Goal: Navigation & Orientation: Find specific page/section

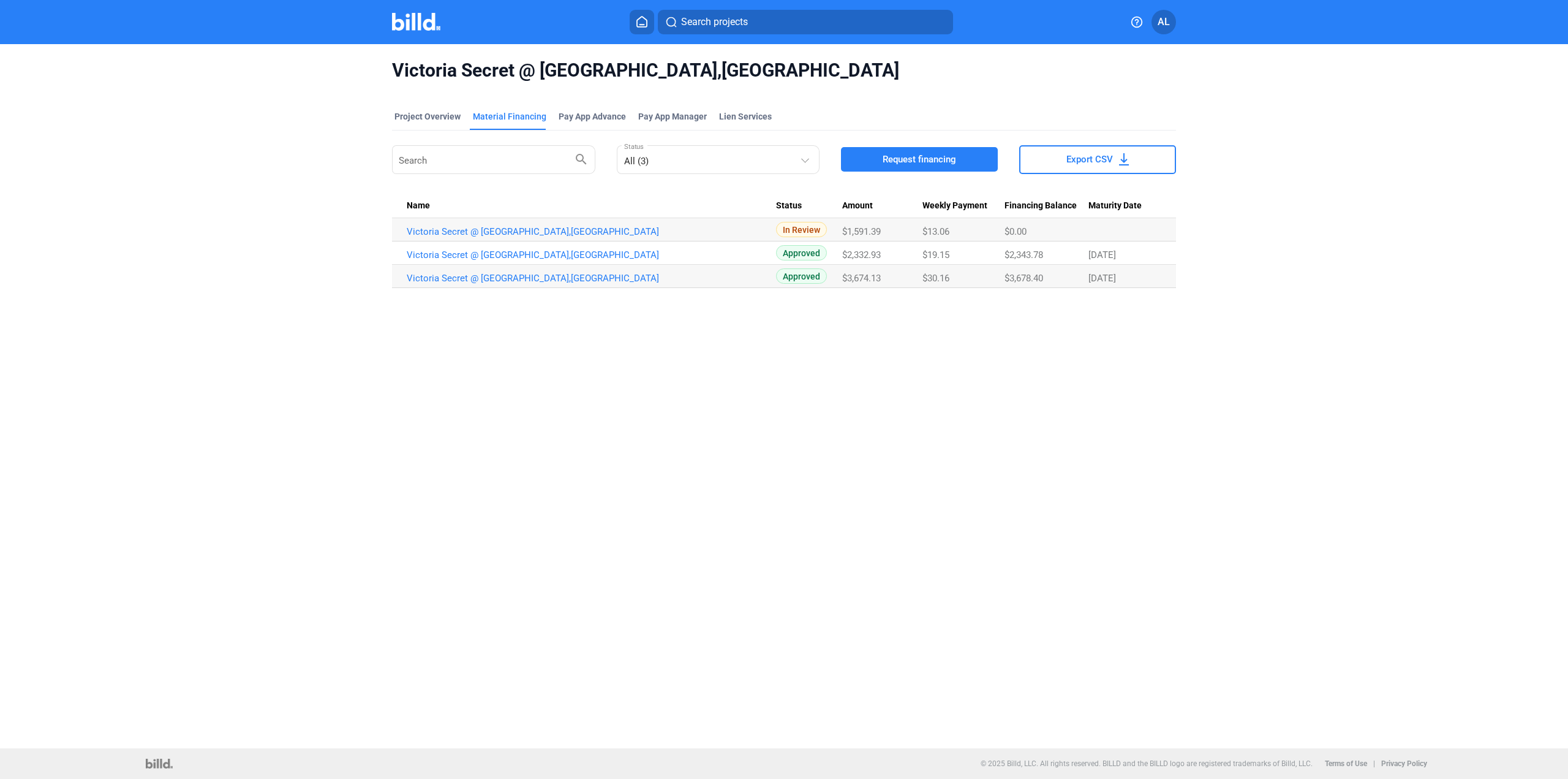
click at [418, 24] on img at bounding box center [416, 22] width 49 height 18
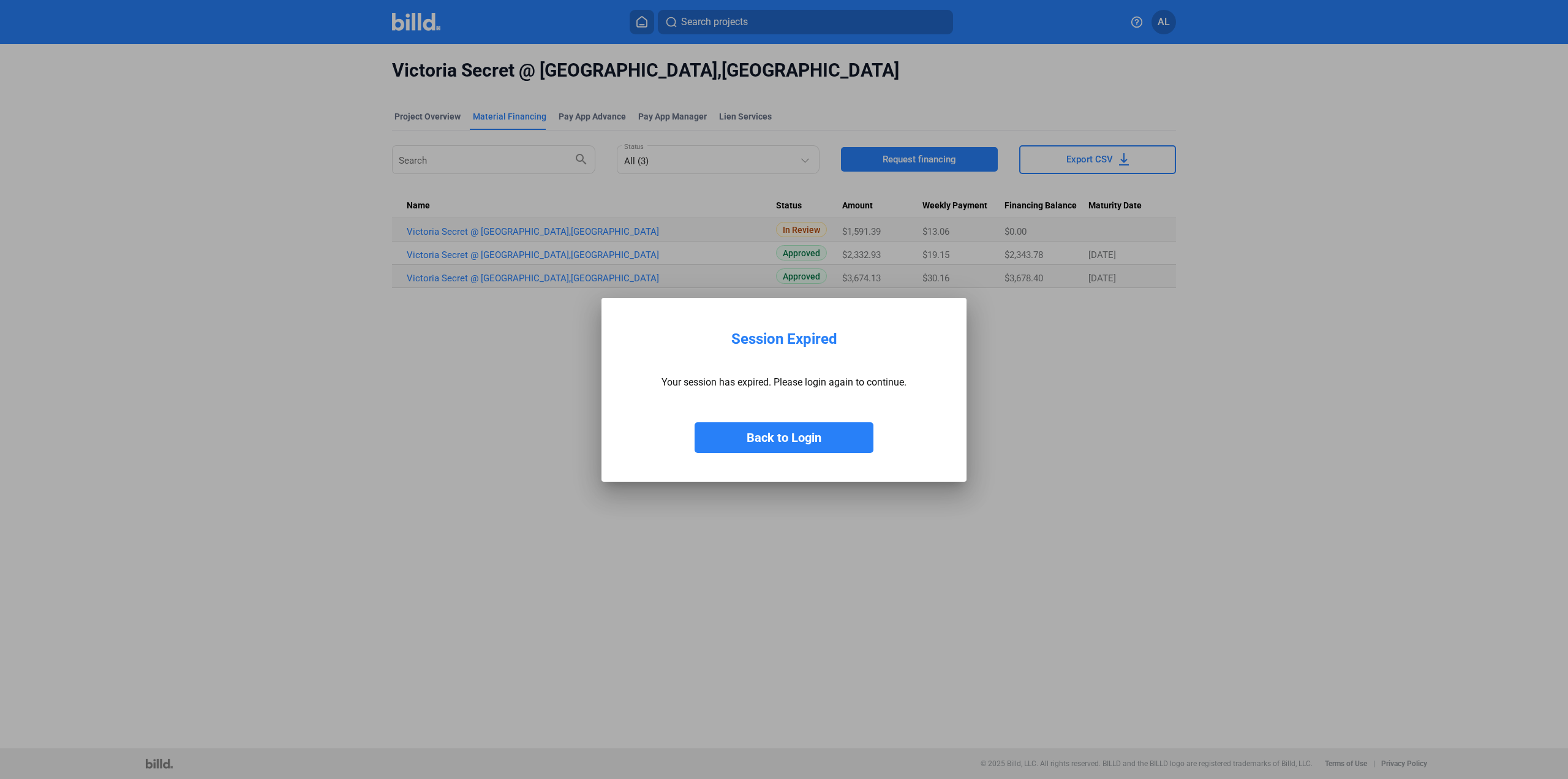
click at [777, 440] on button "Back to Login" at bounding box center [784, 437] width 178 height 31
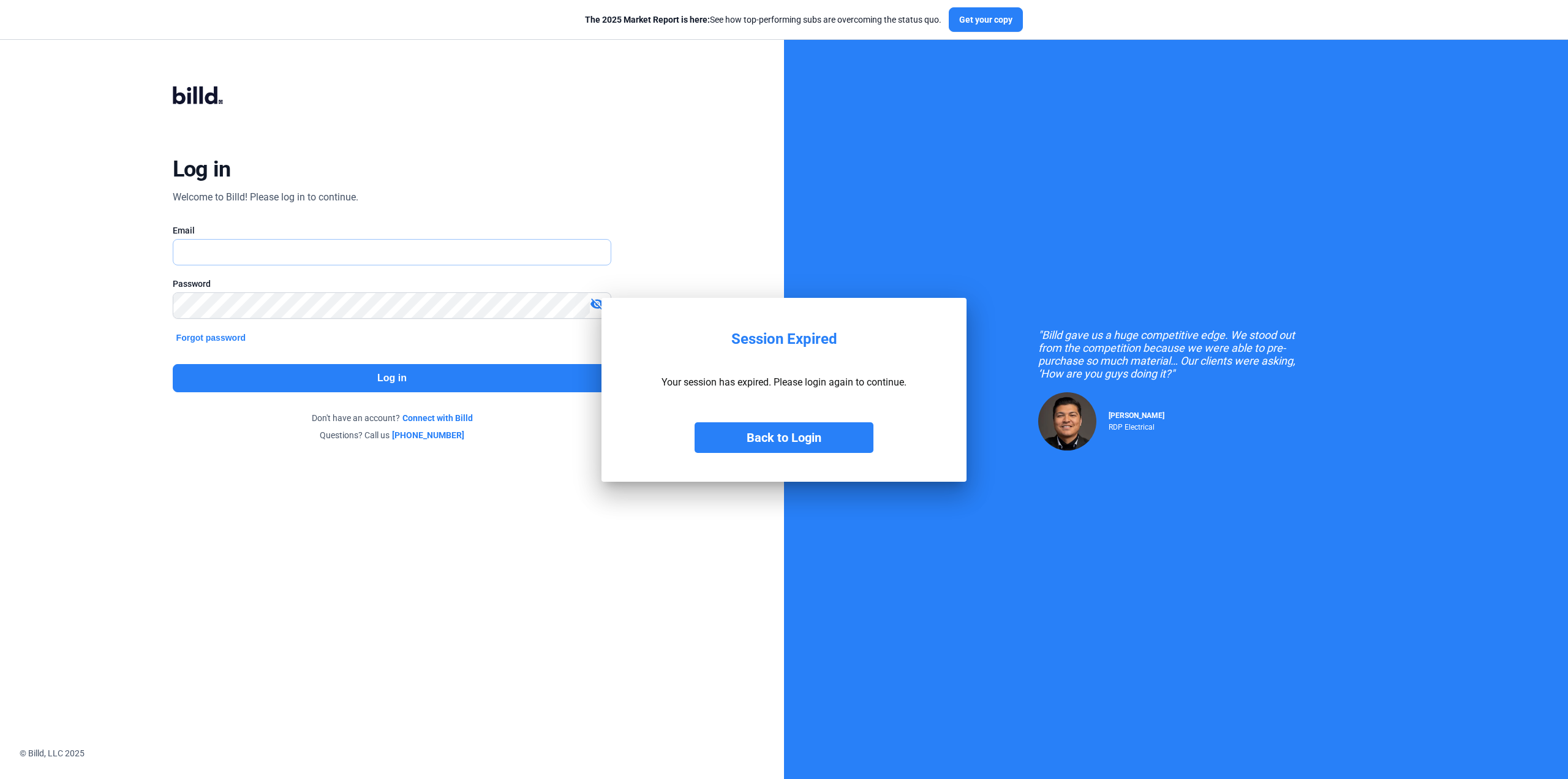
type input "[EMAIL_ADDRESS][DOMAIN_NAME]"
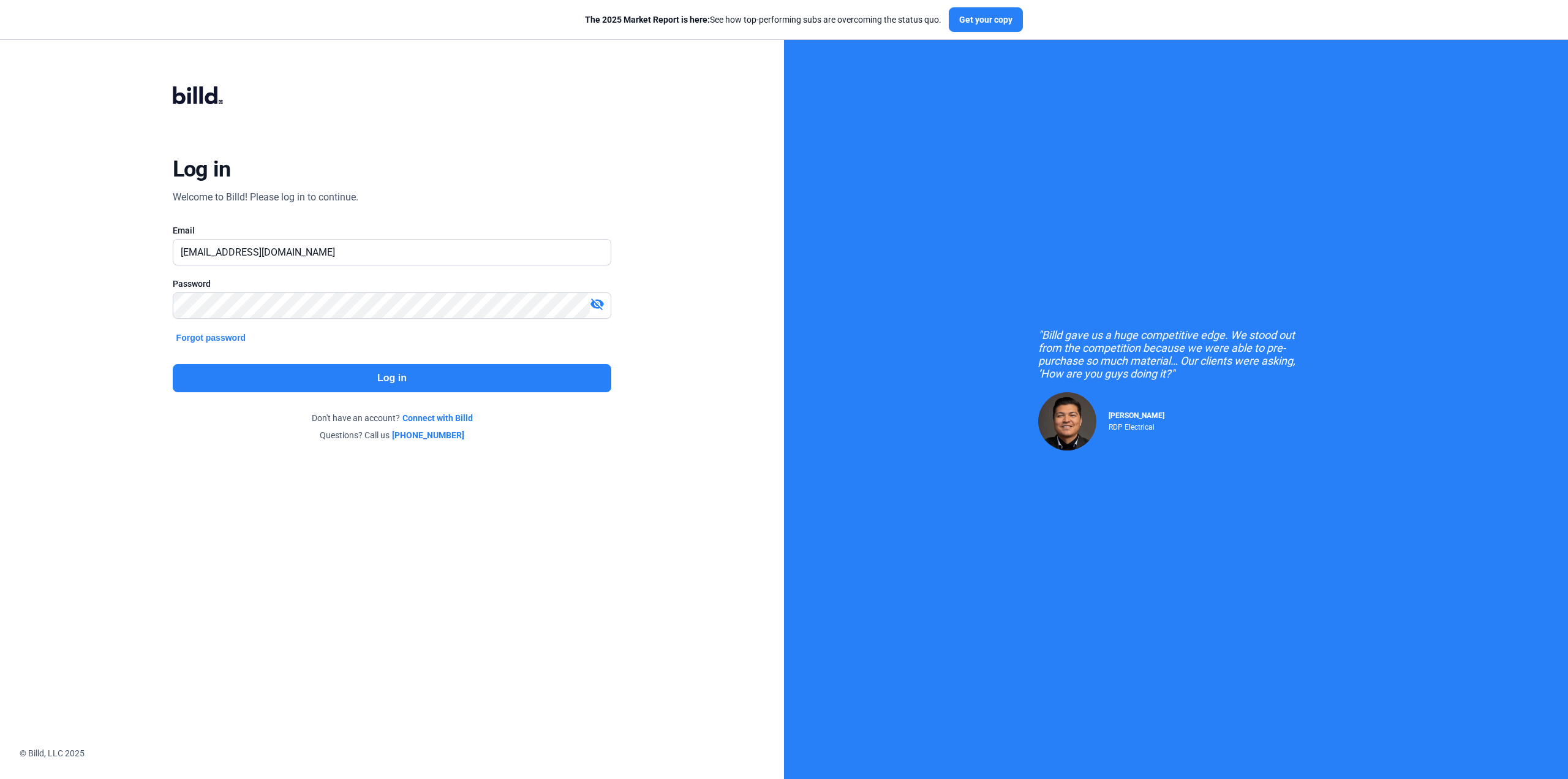
click at [590, 377] on button "Log in" at bounding box center [392, 378] width 439 height 28
